Goal: Book appointment/travel/reservation

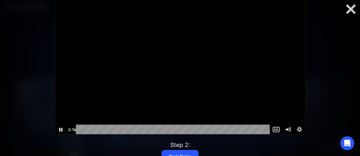
scroll to position [262, 0]
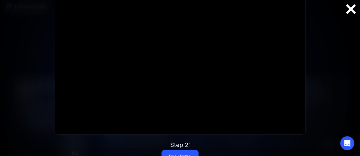
click at [349, 7] on div at bounding box center [350, 9] width 19 height 12
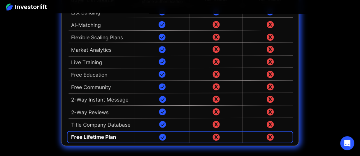
scroll to position [1369, 0]
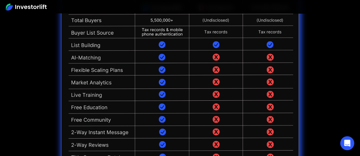
click at [35, 7] on img at bounding box center [26, 6] width 41 height 7
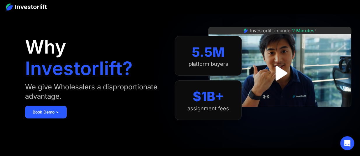
click at [33, 5] on img at bounding box center [26, 6] width 41 height 7
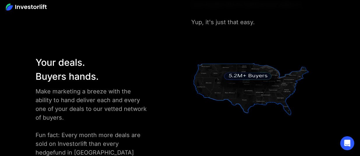
scroll to position [786, 0]
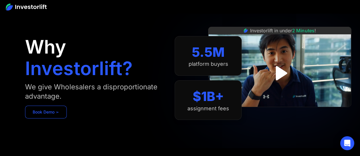
click at [43, 113] on link "Book Demo ➢" at bounding box center [46, 112] width 42 height 13
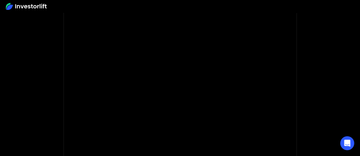
scroll to position [116, 0]
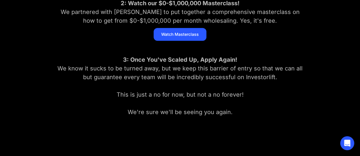
scroll to position [204, 0]
